Goal: Find specific page/section: Find specific page/section

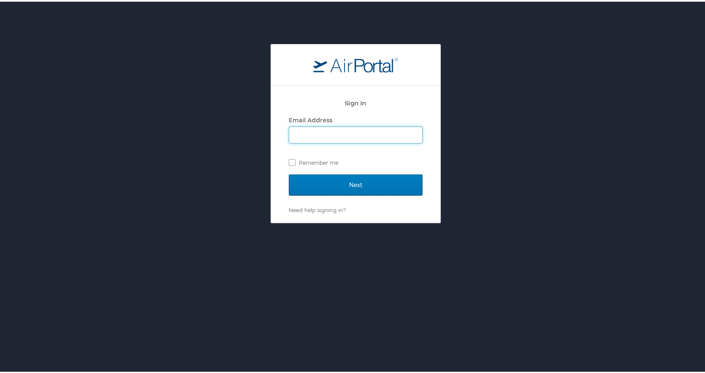
drag, startPoint x: 0, startPoint y: 0, endPoint x: 370, endPoint y: 129, distance: 391.6
click at [370, 129] on input "Email Address" at bounding box center [355, 133] width 133 height 16
type input "hd@msu.edu"
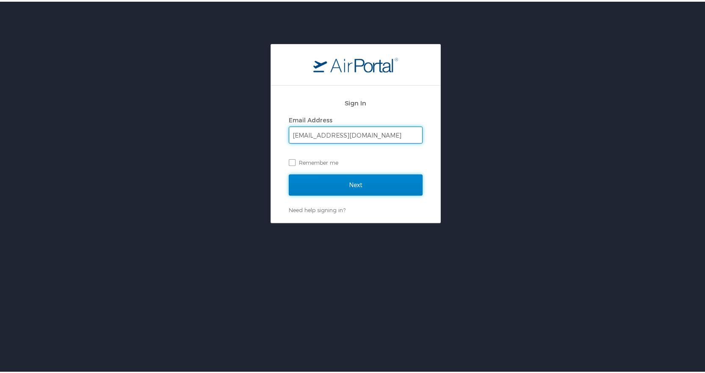
click at [365, 181] on input "Next" at bounding box center [356, 183] width 134 height 21
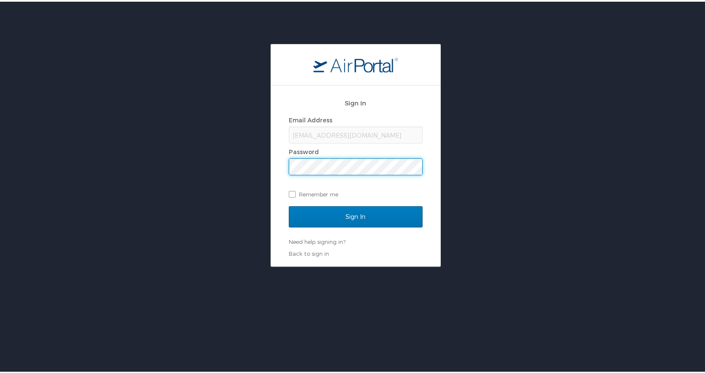
click at [289, 205] on input "Sign In" at bounding box center [356, 215] width 134 height 21
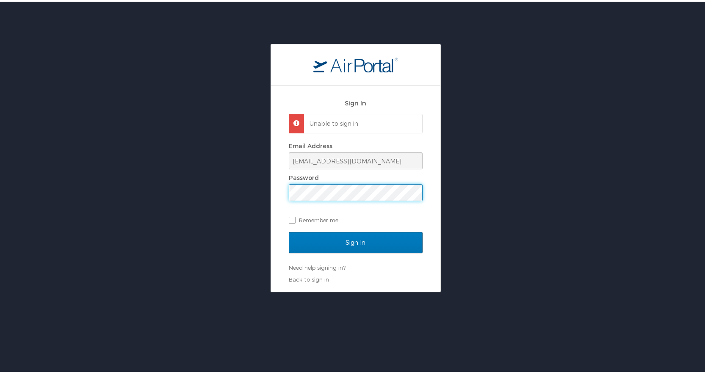
click at [289, 230] on input "Sign In" at bounding box center [356, 240] width 134 height 21
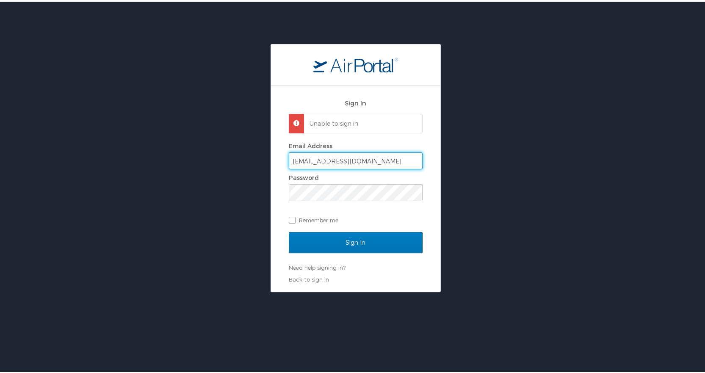
drag, startPoint x: 288, startPoint y: 159, endPoint x: 282, endPoint y: 158, distance: 6.4
click at [282, 158] on div "Sign In Unable to sign in Email Address hd@msu.edu Password Remember me Sign In…" at bounding box center [355, 187] width 169 height 206
type input "lynde@msu.edu"
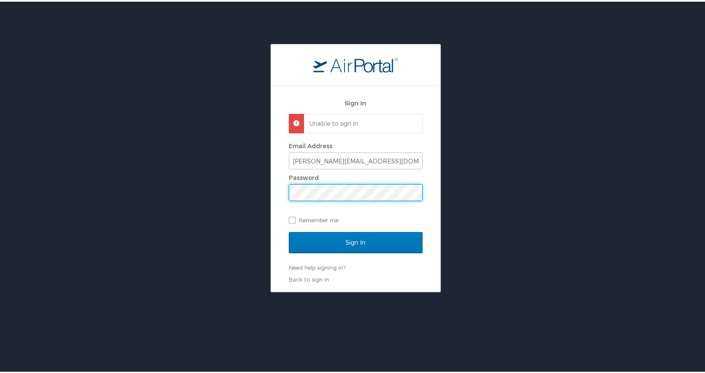
click at [289, 230] on input "Sign In" at bounding box center [356, 240] width 134 height 21
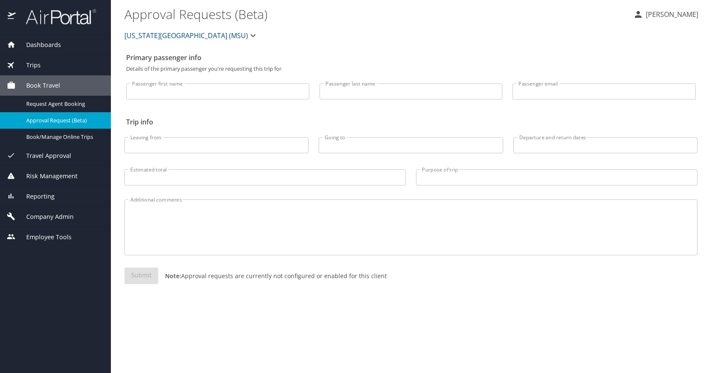
click at [34, 40] on span "Dashboards" at bounding box center [38, 44] width 45 height 9
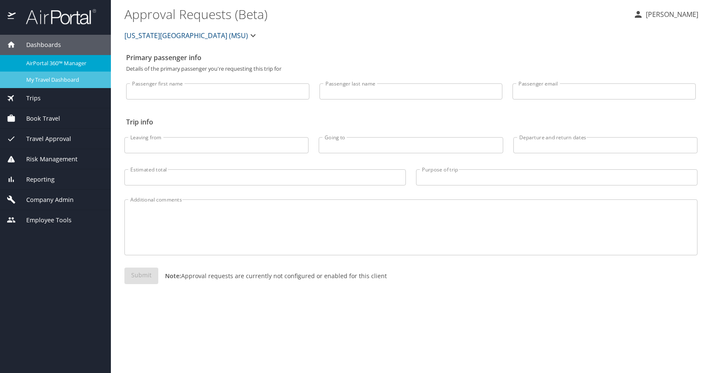
click at [51, 83] on span "My Travel Dashboard" at bounding box center [63, 80] width 75 height 8
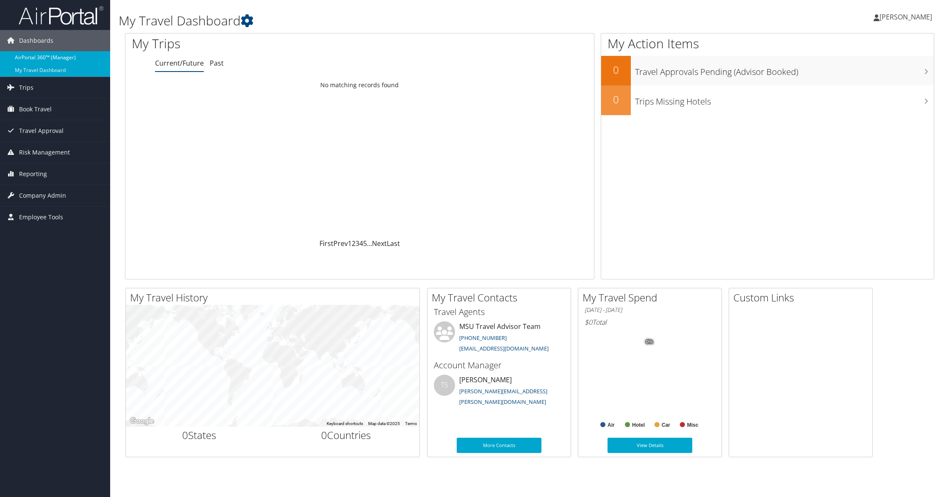
click at [52, 61] on link "AirPortal 360™ (Manager)" at bounding box center [55, 57] width 110 height 13
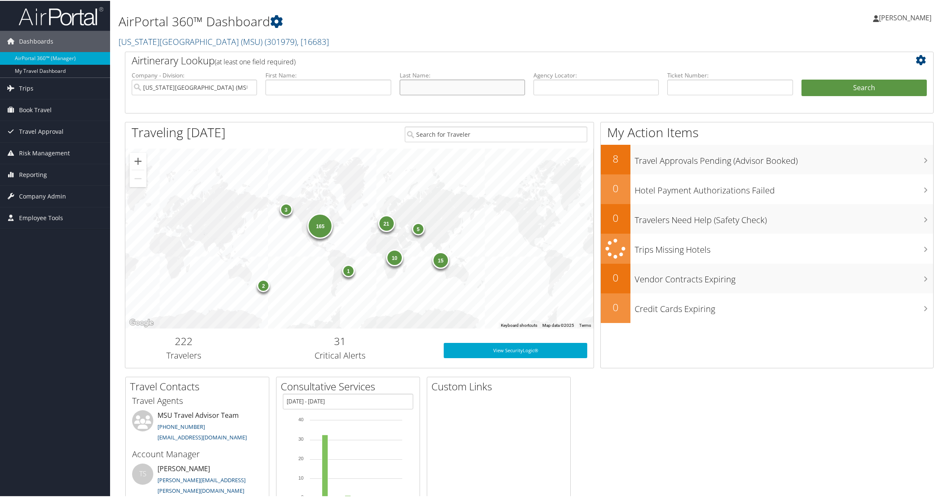
click at [418, 91] on input "text" at bounding box center [462, 87] width 125 height 16
type input "e"
type input "RIDSDALE"
click at [802, 79] on button "Search" at bounding box center [864, 87] width 125 height 17
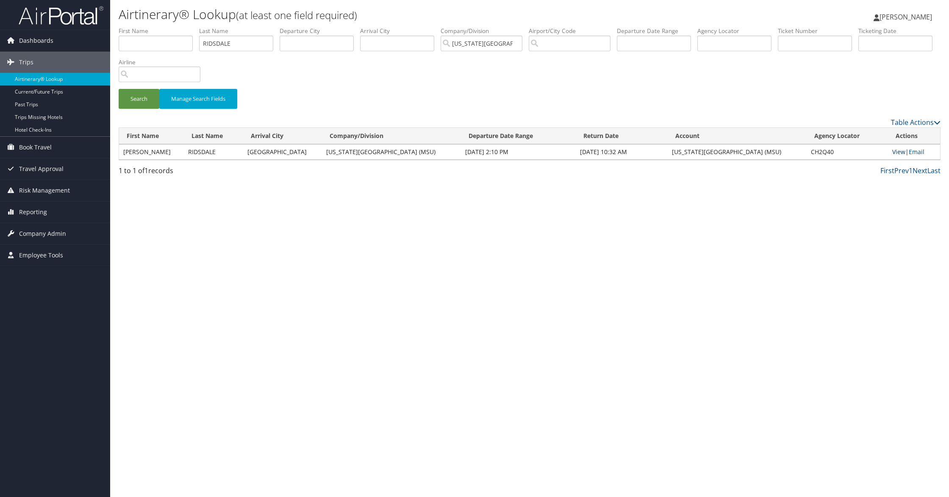
click at [895, 155] on link "View" at bounding box center [898, 152] width 13 height 8
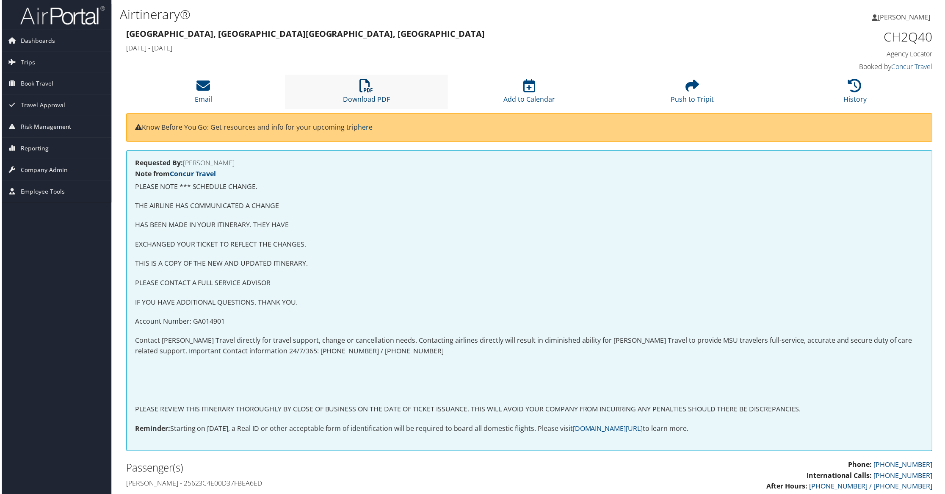
click at [364, 88] on icon at bounding box center [366, 86] width 14 height 14
